Goal: Answer question/provide support: Answer question/provide support

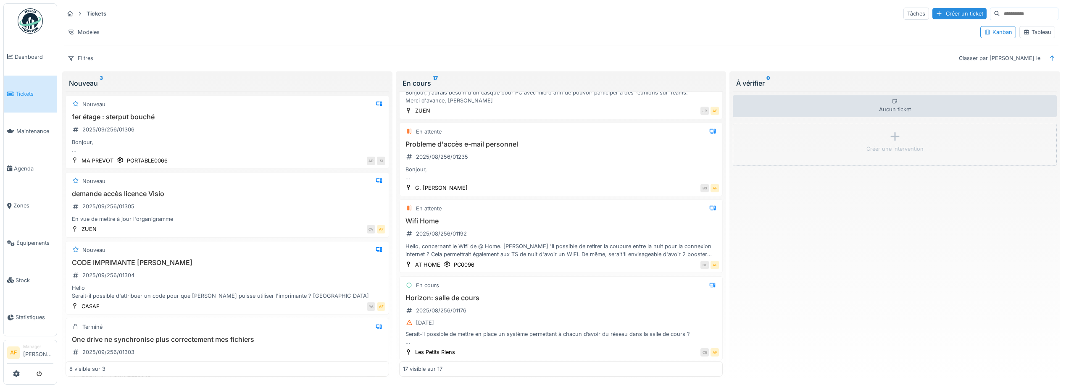
click at [45, 100] on link "Tickets" at bounding box center [30, 94] width 53 height 37
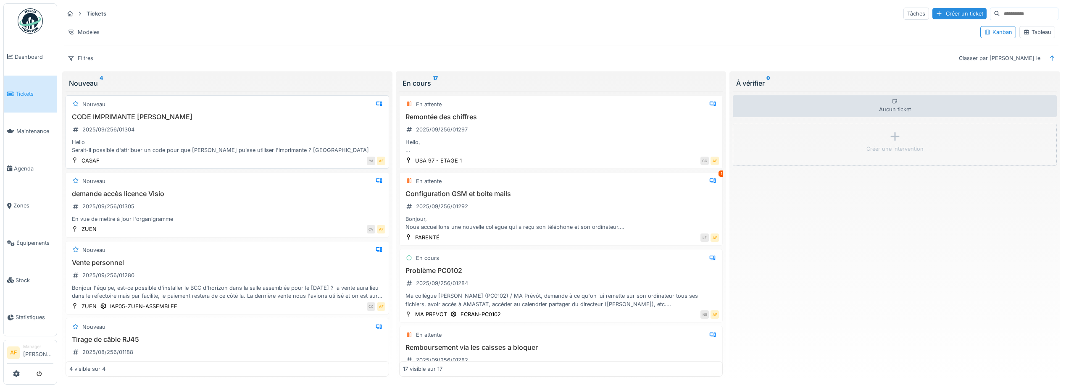
click at [255, 142] on div "Hello Serait-il possible d'attribuer un code pour que [PERSON_NAME] puisse util…" at bounding box center [227, 146] width 316 height 16
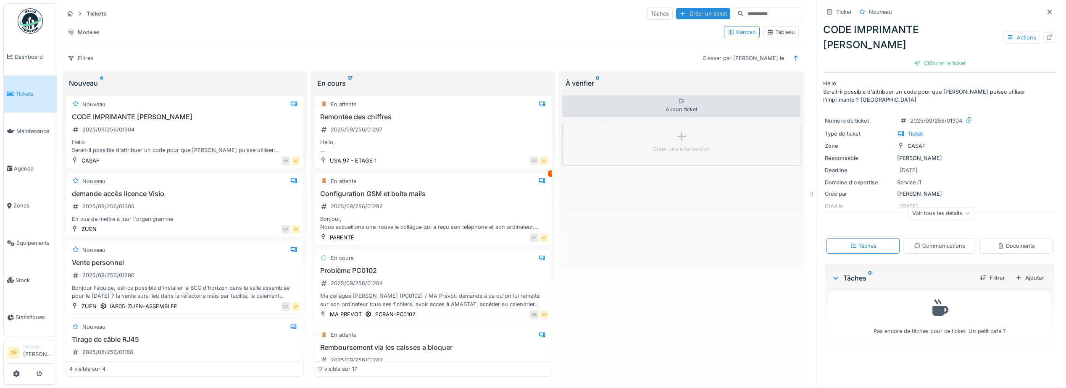
scroll to position [6, 0]
click at [995, 238] on div "Documents" at bounding box center [1015, 246] width 73 height 16
click at [960, 238] on div "Communications" at bounding box center [939, 246] width 73 height 16
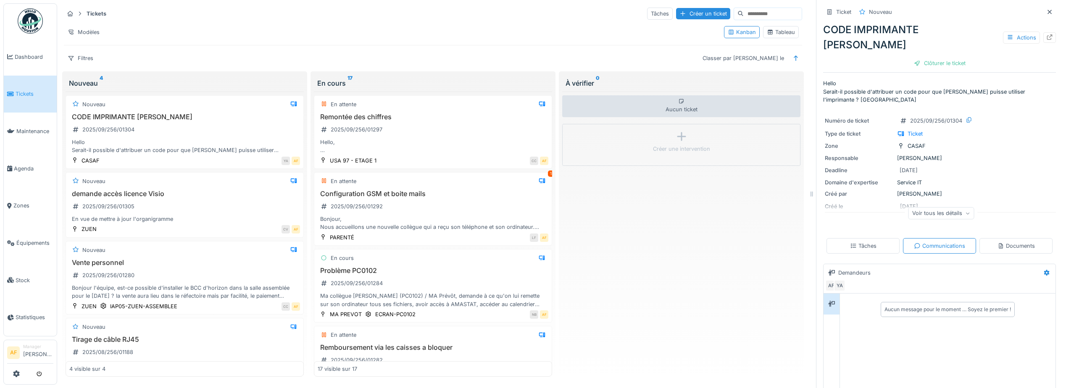
scroll to position [62, 0]
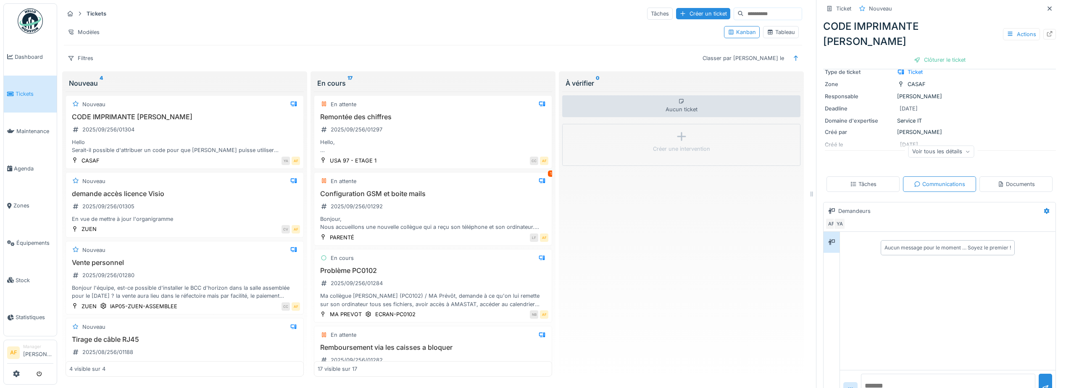
click at [911, 374] on textarea at bounding box center [948, 387] width 174 height 27
click at [717, 262] on div "Aucun ticket Créer une intervention" at bounding box center [681, 235] width 238 height 286
click at [925, 374] on textarea at bounding box center [948, 387] width 174 height 27
type textarea "*"
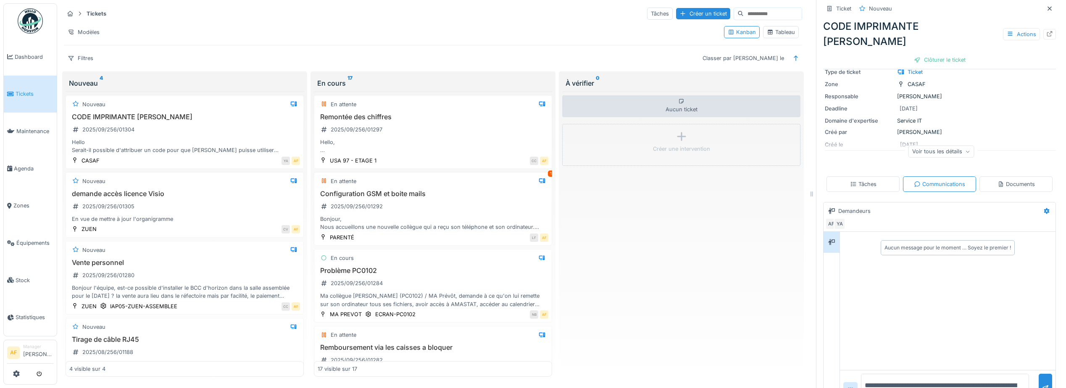
paste textarea "**********"
type textarea "**********"
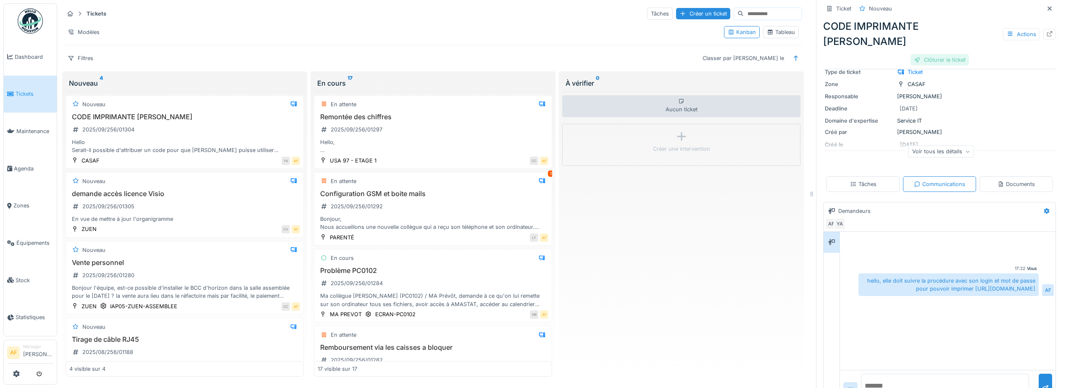
click at [936, 54] on div "Clôturer le ticket" at bounding box center [939, 59] width 58 height 11
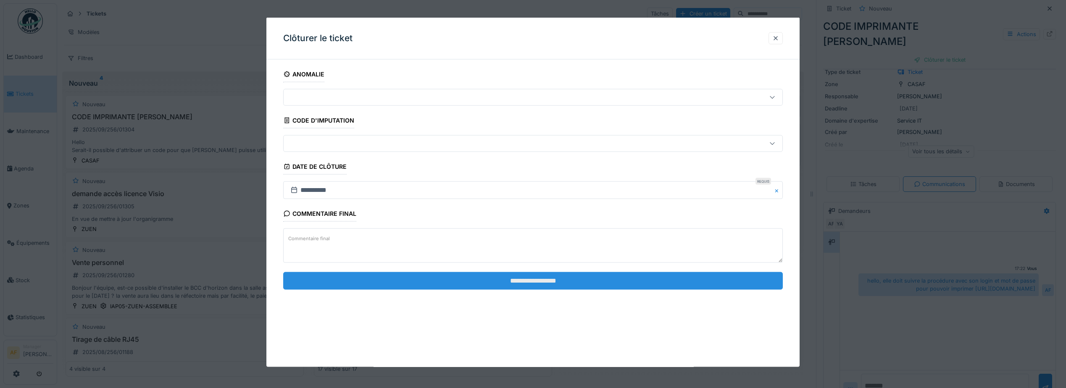
click at [594, 279] on input "**********" at bounding box center [533, 281] width 500 height 18
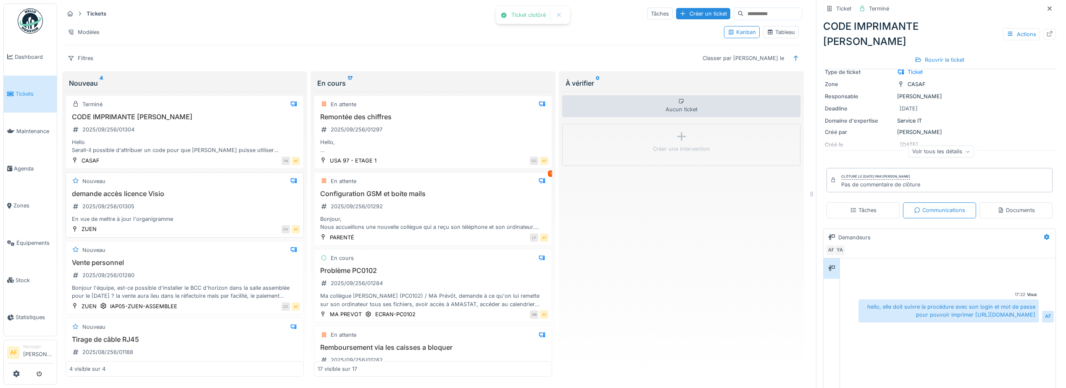
click at [216, 196] on div "demande accès licence Visio 2025/09/256/01305 En vue de mettre à jour l'organig…" at bounding box center [184, 207] width 231 height 34
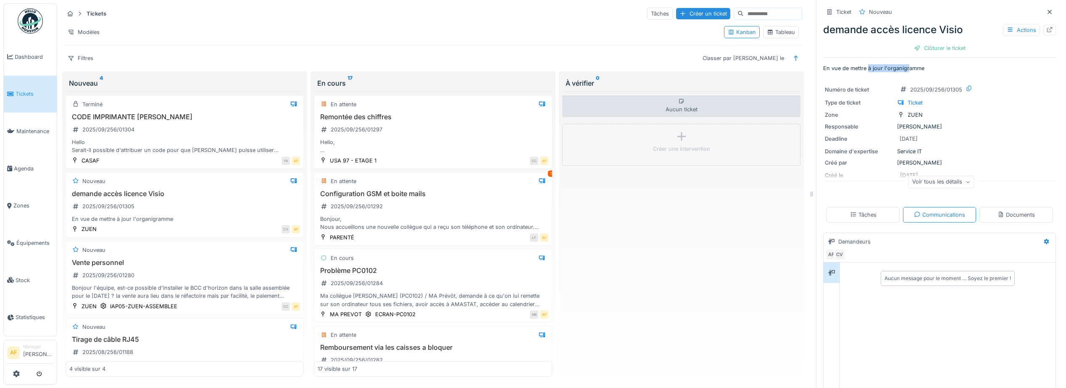
drag, startPoint x: 866, startPoint y: 60, endPoint x: 901, endPoint y: 60, distance: 35.3
click at [901, 64] on p "En vue de mettre à jour l'organigramme" at bounding box center [939, 68] width 233 height 8
drag, startPoint x: 901, startPoint y: 60, endPoint x: 990, endPoint y: 50, distance: 89.7
click at [990, 50] on div "Ticket Nouveau demande accès licence Visio Actions Clôturer le ticket" at bounding box center [939, 30] width 233 height 54
click at [937, 178] on div "Voir tous les détails" at bounding box center [941, 182] width 66 height 12
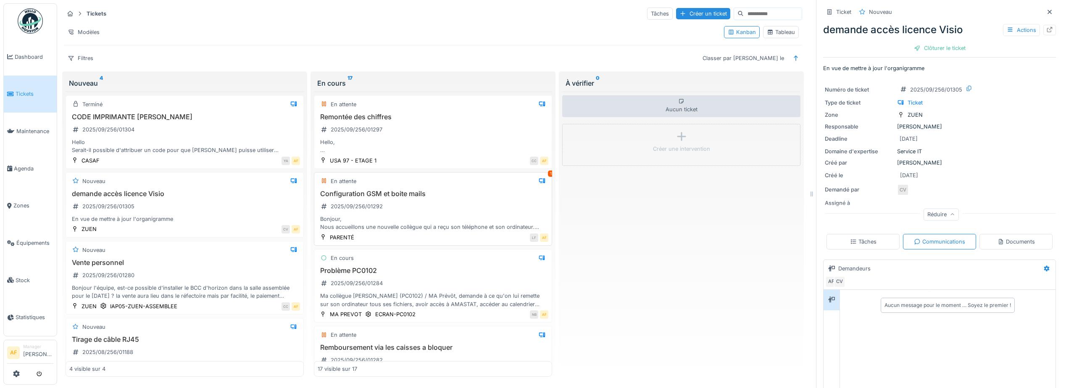
click at [431, 205] on div "Configuration GSM et boite mails 2025/09/256/01292 Bonjour, Nous accueillons un…" at bounding box center [433, 211] width 231 height 42
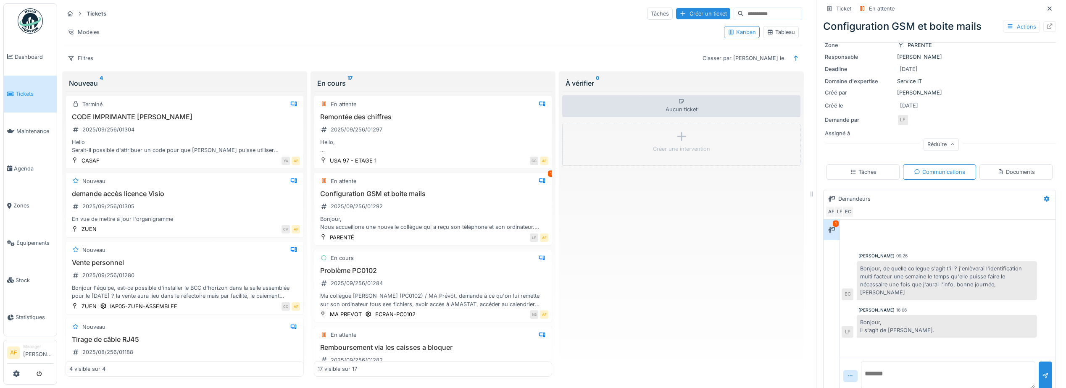
scroll to position [144, 0]
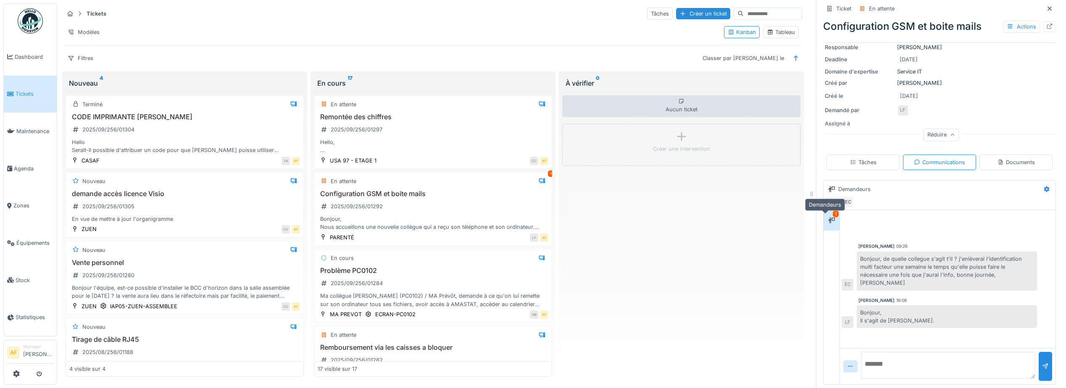
click at [828, 216] on div at bounding box center [831, 220] width 7 height 8
drag, startPoint x: 460, startPoint y: 231, endPoint x: 455, endPoint y: 224, distance: 8.1
click at [458, 229] on div "Bonjour, Nous accueillons une nouvelle collègue qui a reçu son téléphone et son…" at bounding box center [433, 223] width 231 height 16
click at [195, 137] on div "CODE IMPRIMANTE [PERSON_NAME] 2025/09/256/01304 Hello Serait-il possible d'attr…" at bounding box center [184, 134] width 231 height 42
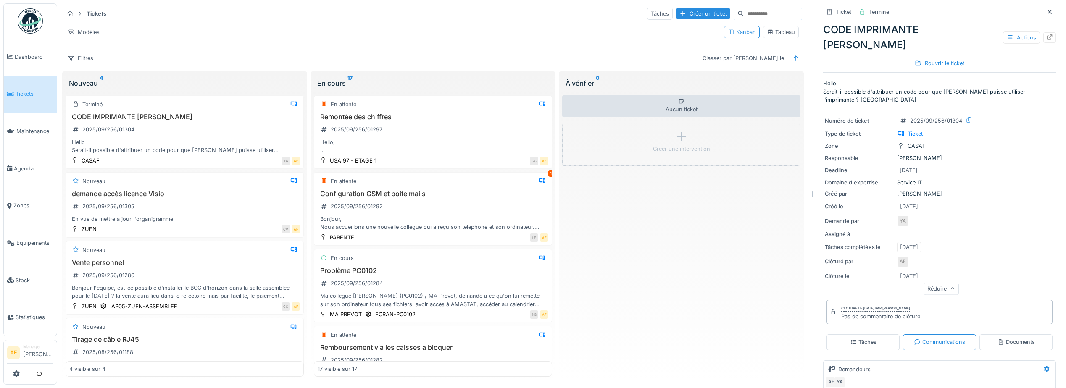
click at [32, 90] on span "Tickets" at bounding box center [35, 94] width 38 height 8
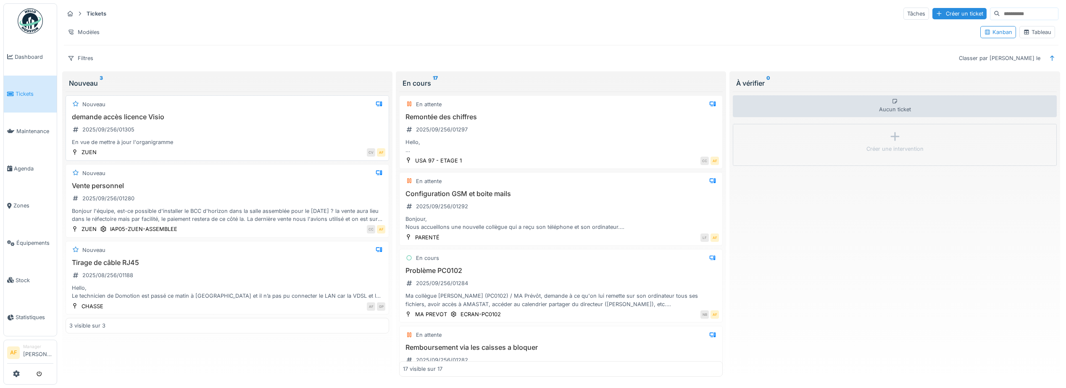
click at [247, 128] on div "demande accès licence Visio 2025/09/256/01305 En vue de mettre à jour l'organig…" at bounding box center [227, 130] width 316 height 34
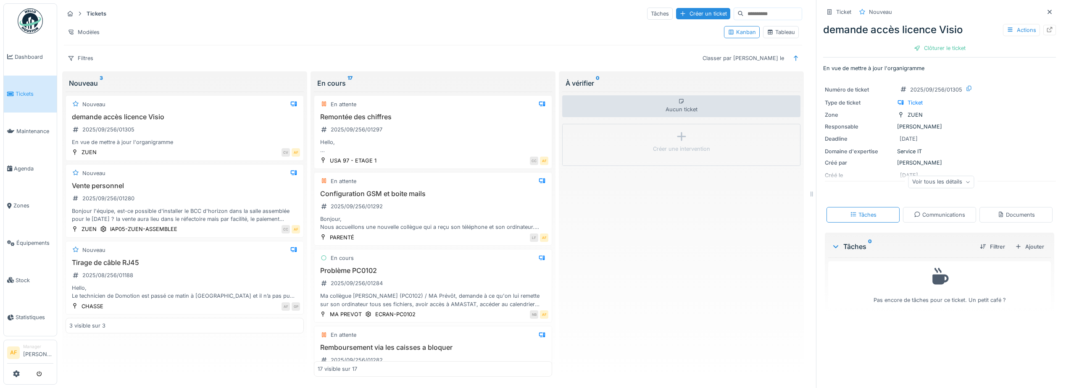
click at [932, 229] on div "Ticket Nouveau demande accès licence Visio Actions Clôturer le ticket En vue de…" at bounding box center [939, 160] width 233 height 321
click at [939, 212] on div "Communications" at bounding box center [939, 215] width 51 height 8
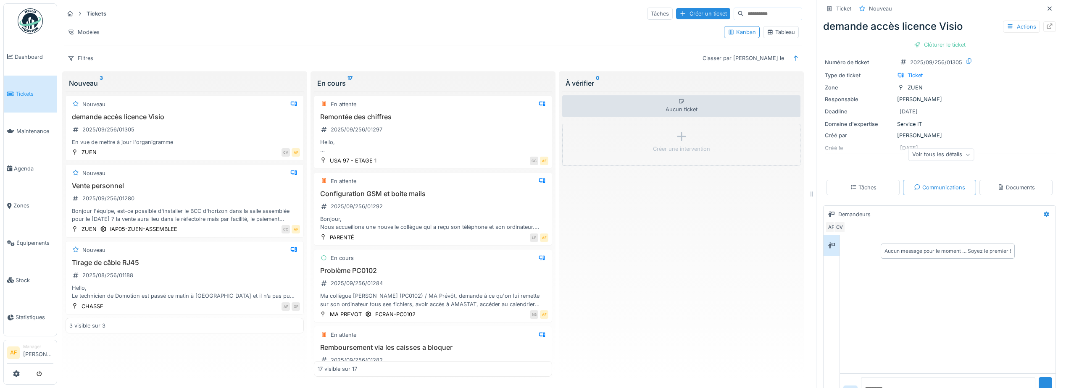
scroll to position [53, 0]
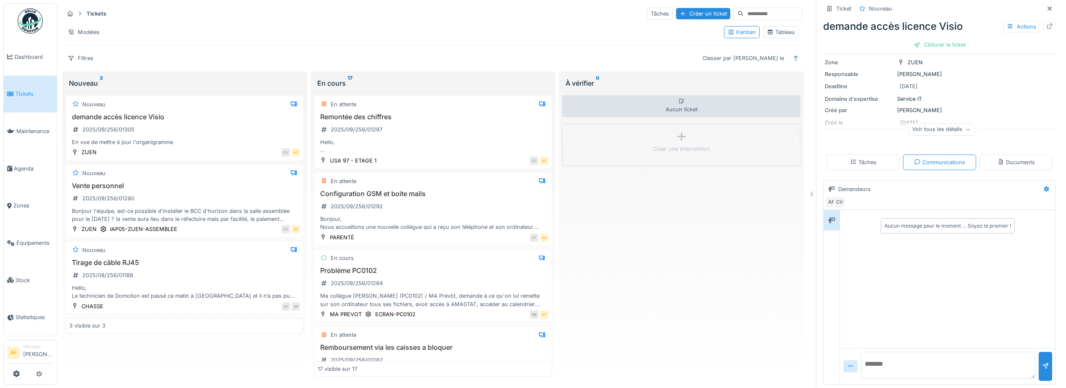
click at [921, 352] on textarea at bounding box center [948, 365] width 174 height 27
type textarea "**********"
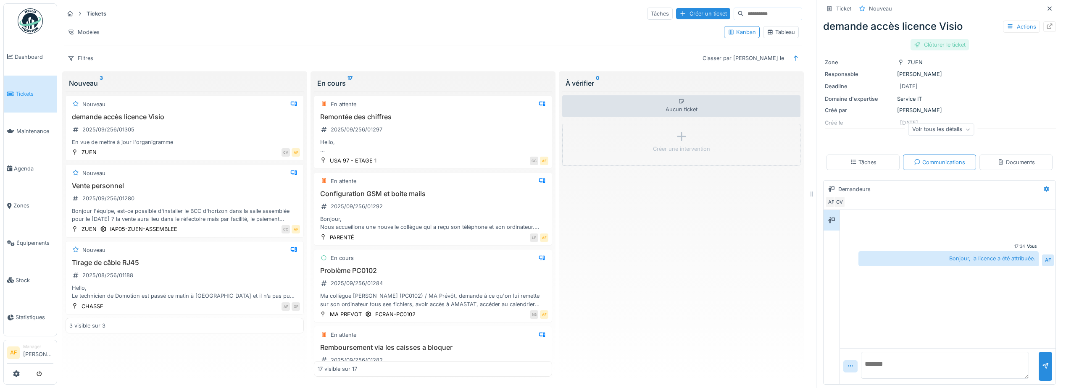
click at [938, 39] on div "Clôturer le ticket" at bounding box center [939, 44] width 58 height 11
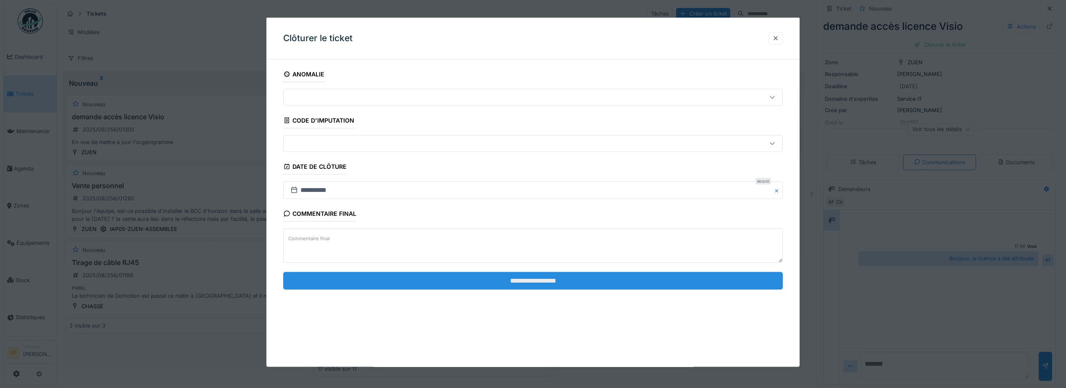
click at [628, 281] on input "**********" at bounding box center [533, 281] width 500 height 18
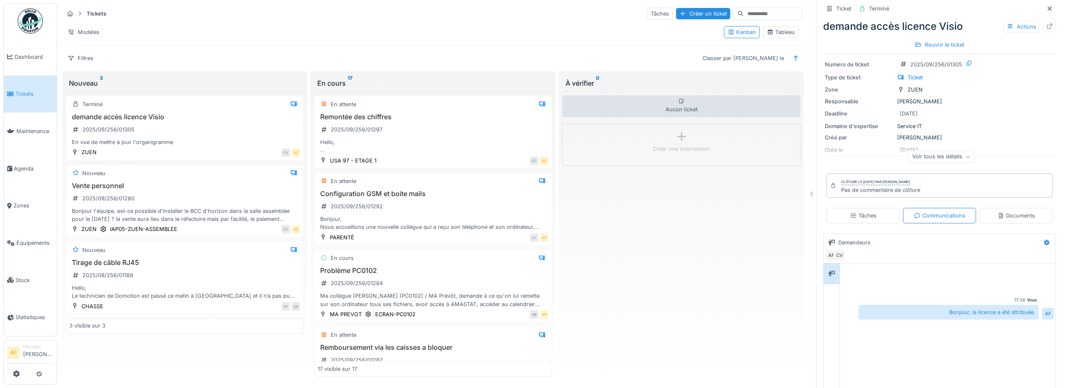
scroll to position [11, 0]
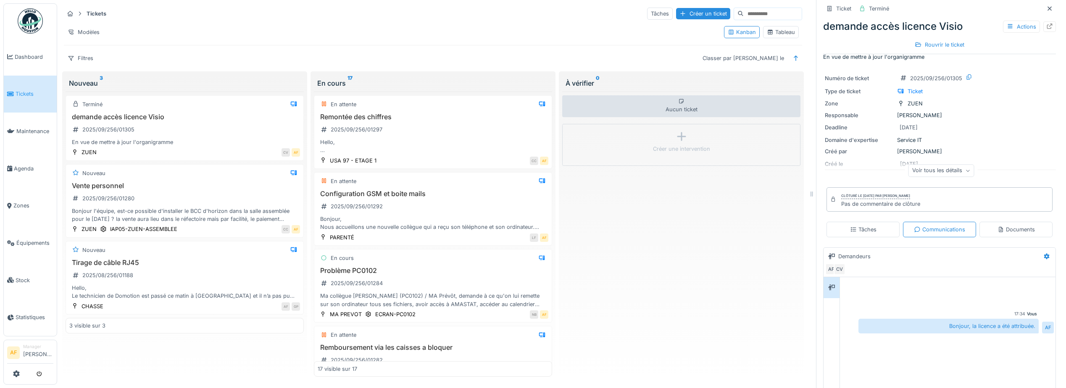
click at [34, 82] on link "Tickets" at bounding box center [30, 94] width 53 height 37
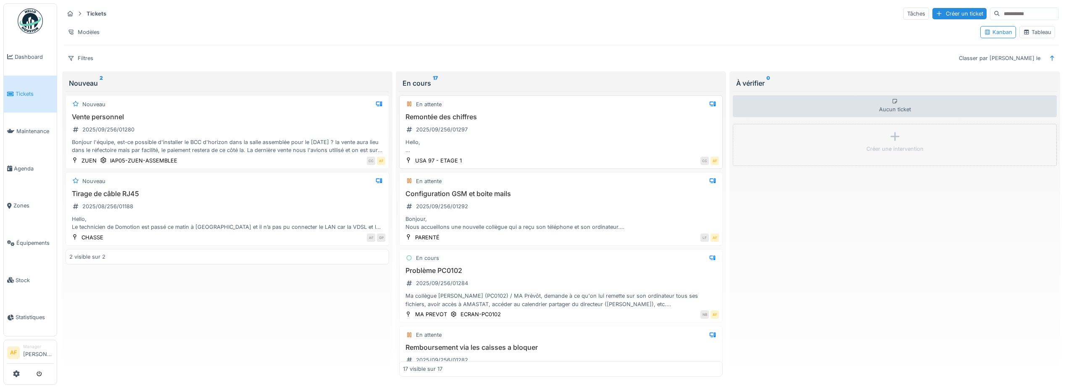
click at [624, 132] on div "Remontée des chiffres 2025/09/256/01297 Hello, La remontée des chiffres de B06 …" at bounding box center [561, 134] width 316 height 42
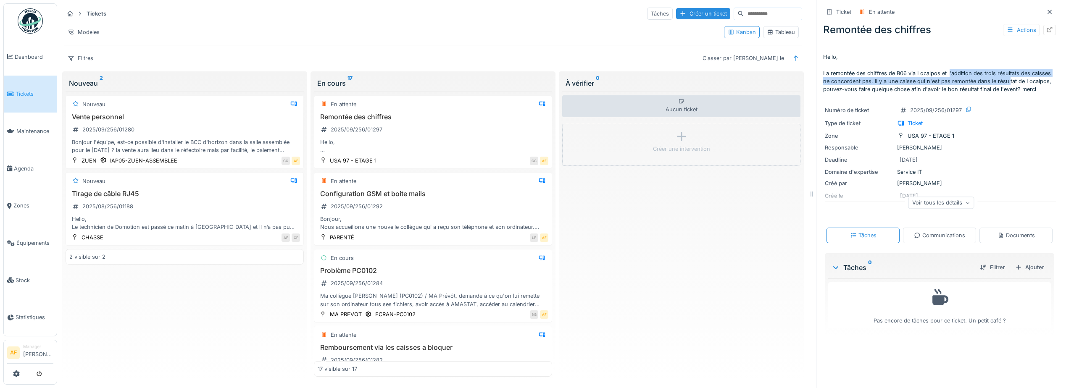
drag, startPoint x: 944, startPoint y: 71, endPoint x: 1001, endPoint y: 84, distance: 58.7
click at [1001, 84] on p "Hello, La remontée des chiffres de B06 via Localpos et l'addition des trois rés…" at bounding box center [939, 73] width 233 height 40
click at [657, 294] on div "Aucun ticket Créer une intervention" at bounding box center [681, 235] width 238 height 286
